Goal: Task Accomplishment & Management: Manage account settings

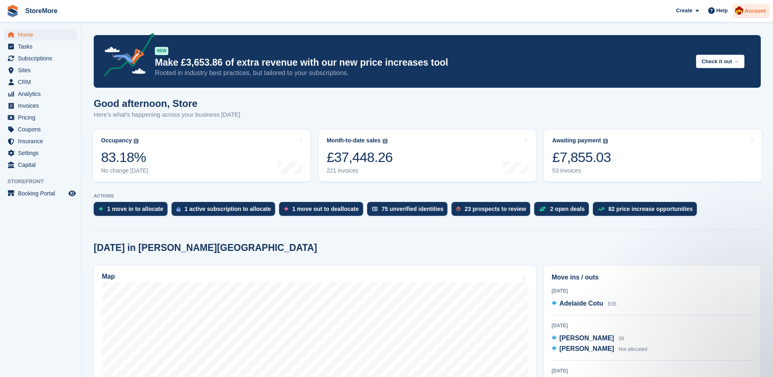
click at [750, 15] on div "Account" at bounding box center [751, 11] width 36 height 14
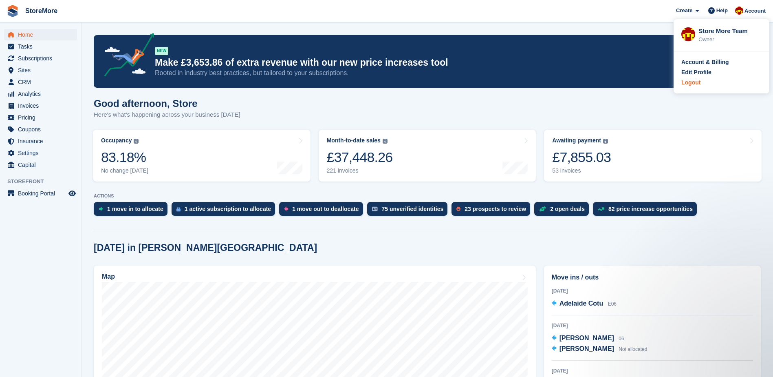
click at [698, 82] on div "Logout" at bounding box center [690, 82] width 19 height 9
